Goal: Task Accomplishment & Management: Use online tool/utility

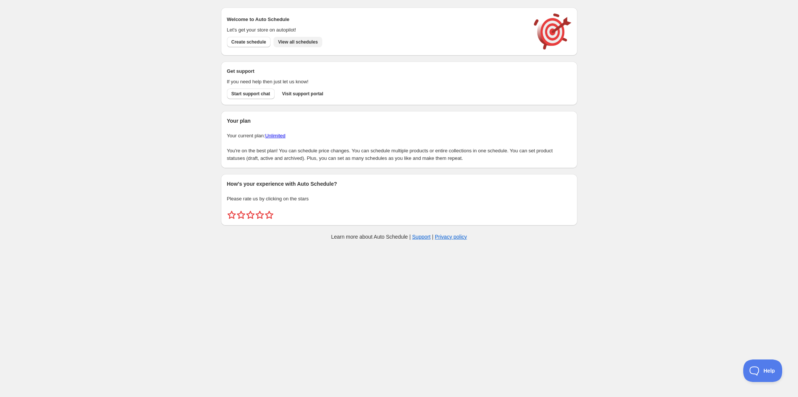
click at [301, 44] on span "View all schedules" at bounding box center [298, 42] width 40 height 6
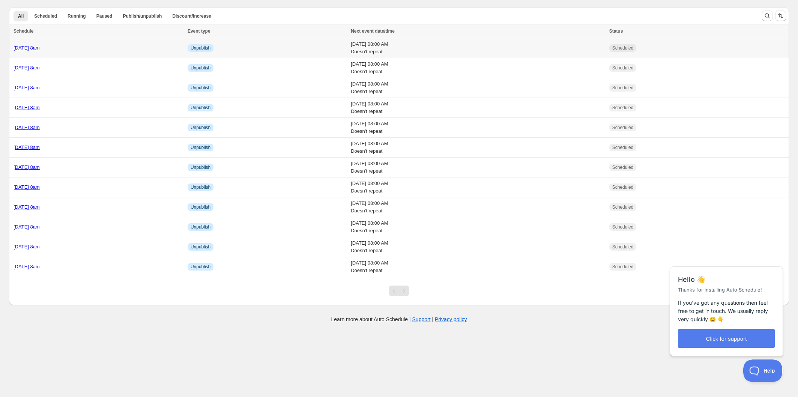
click at [118, 47] on div "Thursday 4th September @ 8am" at bounding box center [99, 48] width 170 height 8
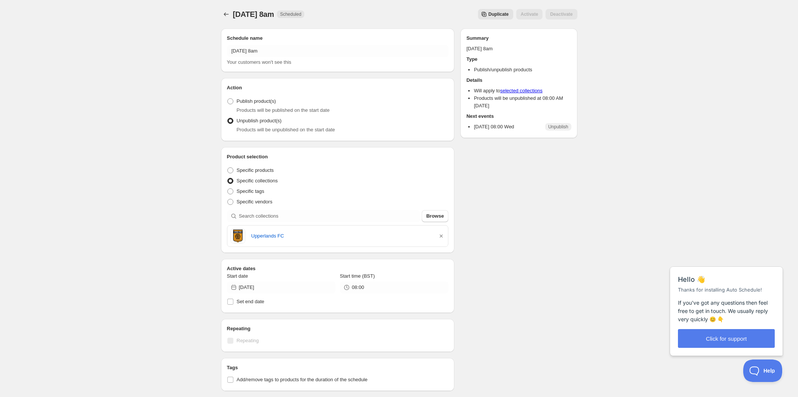
click at [496, 11] on button "Duplicate" at bounding box center [495, 14] width 35 height 11
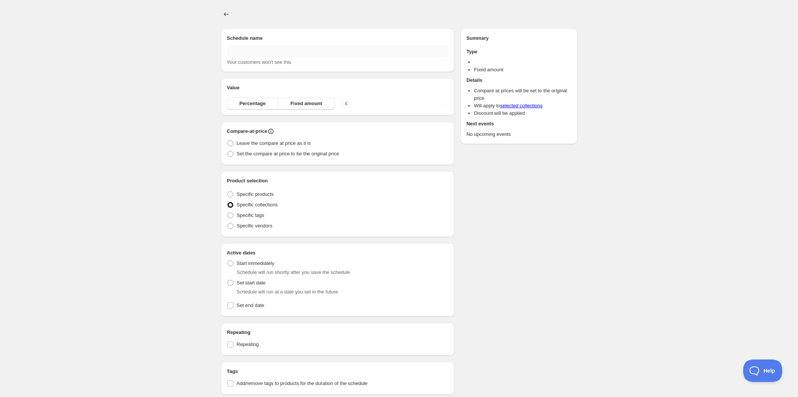
type input "Copy of Thursday 4th September @ 8am"
radio input "true"
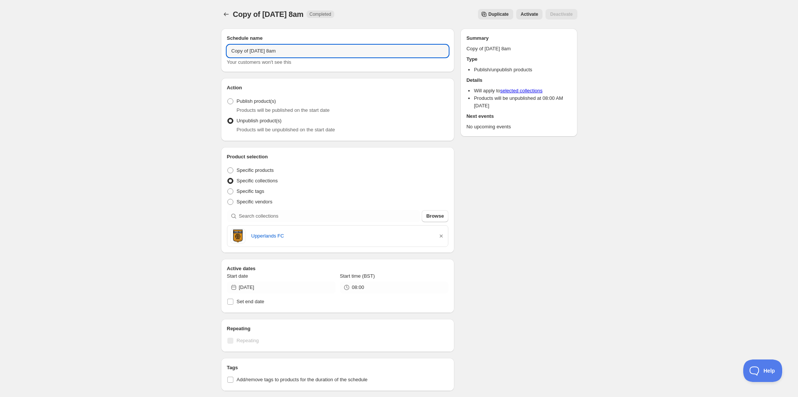
drag, startPoint x: 272, startPoint y: 50, endPoint x: 165, endPoint y: 45, distance: 107.4
click at [165, 45] on div "Copy of Thursday 4th September @ 8am. This page is ready Copy of Thursday 4th S…" at bounding box center [399, 287] width 798 height 575
type input "Friday 5th September @ 8am"
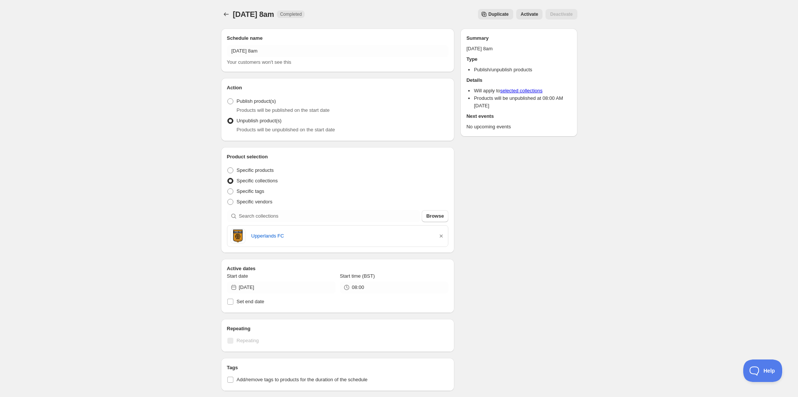
click at [440, 237] on icon "button" at bounding box center [441, 236] width 8 height 8
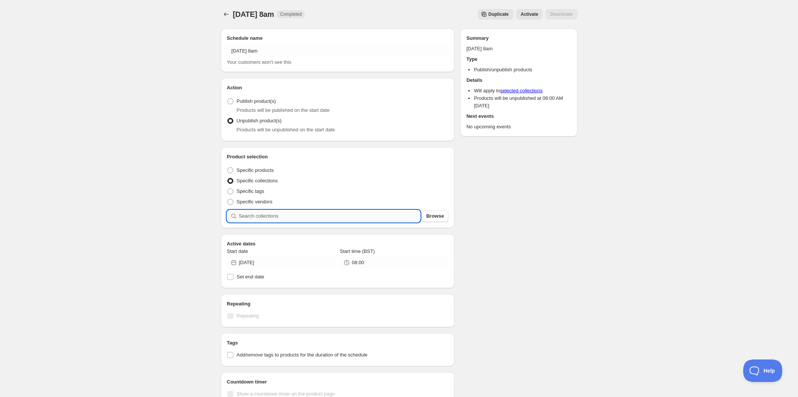
click at [304, 215] on input "search" at bounding box center [330, 216] width 182 height 12
type input "i"
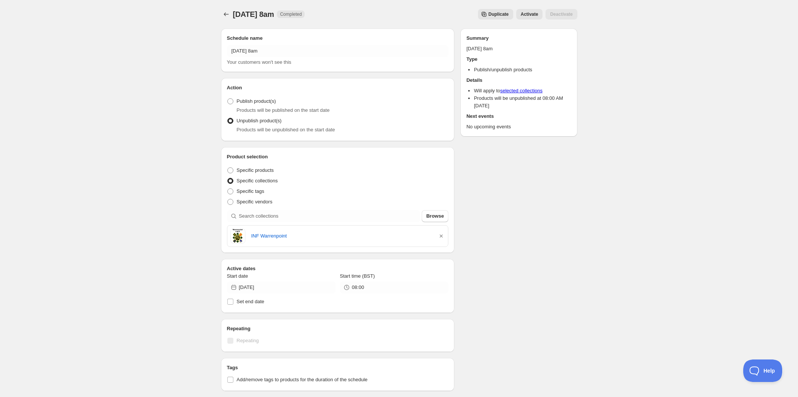
scroll to position [36, 0]
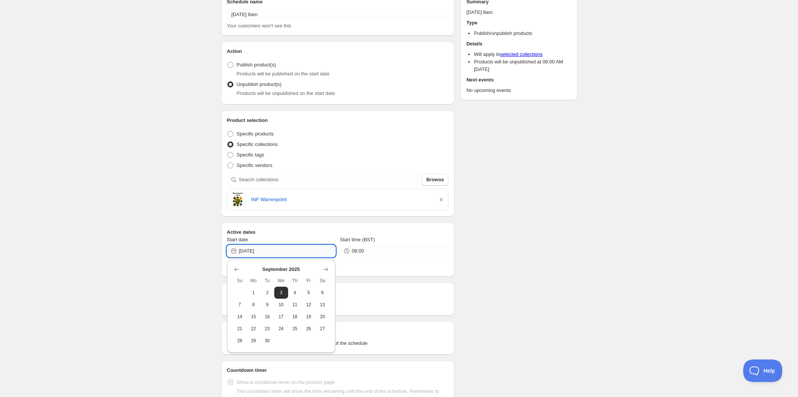
click at [284, 252] on input "2025-09-03" at bounding box center [287, 251] width 96 height 12
click at [306, 291] on span "5" at bounding box center [309, 293] width 8 height 6
type input "2025-09-05"
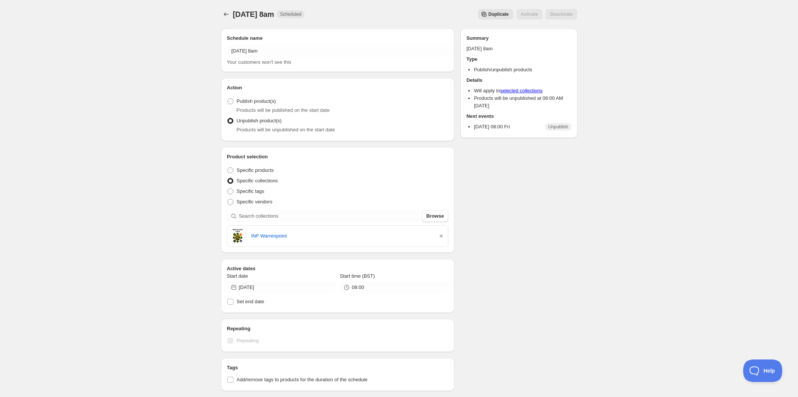
scroll to position [0, 0]
click at [225, 16] on icon "Schedules" at bounding box center [226, 15] width 8 height 8
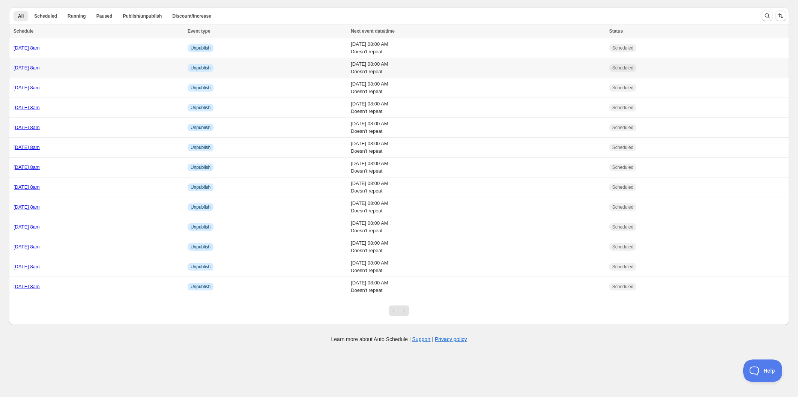
click at [112, 69] on div "Thursday 4th September @ 8am" at bounding box center [99, 68] width 170 height 8
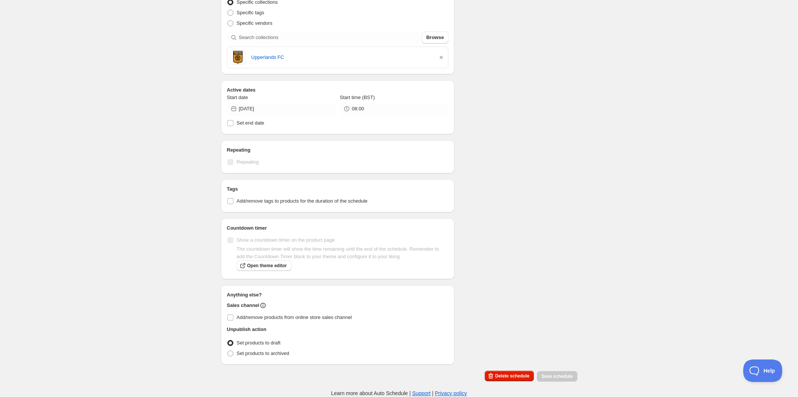
scroll to position [179, 0]
click at [284, 107] on input "2025-09-03" at bounding box center [287, 109] width 96 height 12
click at [296, 147] on button "4" at bounding box center [295, 150] width 14 height 12
type input "2025-09-04"
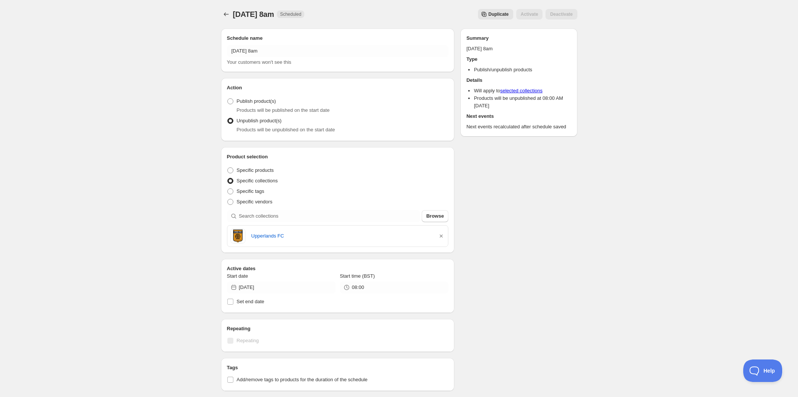
scroll to position [0, 0]
click at [226, 16] on icon "Schedules" at bounding box center [226, 15] width 8 height 8
